Goal: Navigation & Orientation: Find specific page/section

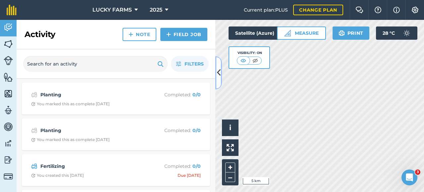
click at [220, 75] on icon at bounding box center [219, 73] width 4 height 12
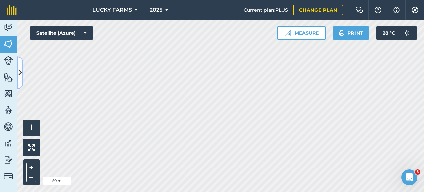
drag, startPoint x: 21, startPoint y: 77, endPoint x: 35, endPoint y: 77, distance: 14.3
click at [21, 77] on icon at bounding box center [20, 73] width 4 height 12
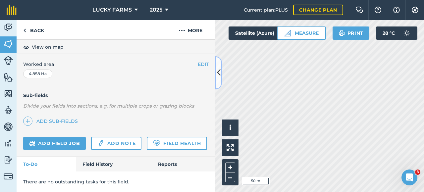
scroll to position [136, 0]
click at [219, 75] on icon at bounding box center [219, 73] width 4 height 12
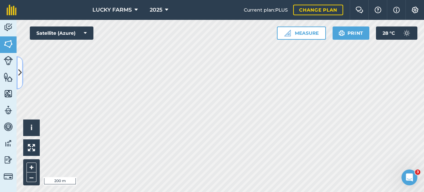
drag, startPoint x: 22, startPoint y: 74, endPoint x: 92, endPoint y: 74, distance: 70.2
click at [22, 74] on button at bounding box center [20, 72] width 7 height 33
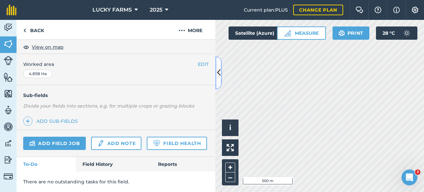
click at [219, 79] on button at bounding box center [218, 72] width 7 height 33
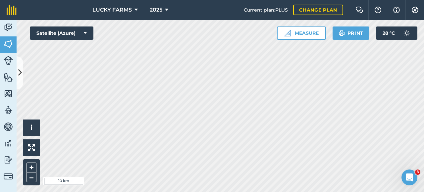
click at [202, 192] on html "LUCKY FARMS 2025 Current plan : PLUS Change plan Farm Chat Help Info Settings L…" at bounding box center [212, 96] width 424 height 192
click at [20, 77] on icon at bounding box center [20, 73] width 4 height 12
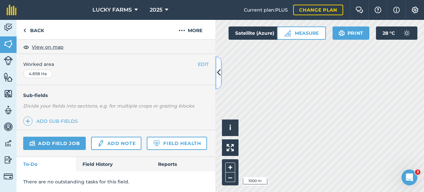
click at [219, 76] on icon at bounding box center [219, 73] width 4 height 12
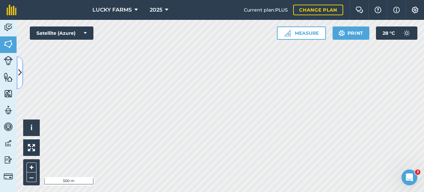
click at [22, 78] on icon at bounding box center [20, 73] width 4 height 12
